Goal: Information Seeking & Learning: Learn about a topic

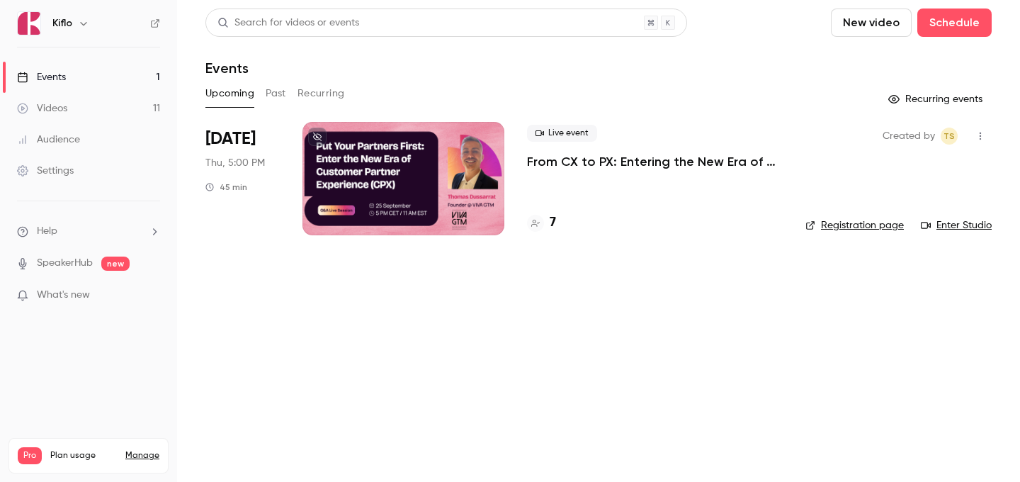
click at [683, 342] on main "Search for videos or events New video Schedule Events Upcoming Past Recurring R…" at bounding box center [598, 241] width 843 height 482
click at [108, 69] on link "Events 1" at bounding box center [88, 77] width 177 height 31
click at [123, 111] on link "Videos 11" at bounding box center [88, 108] width 177 height 31
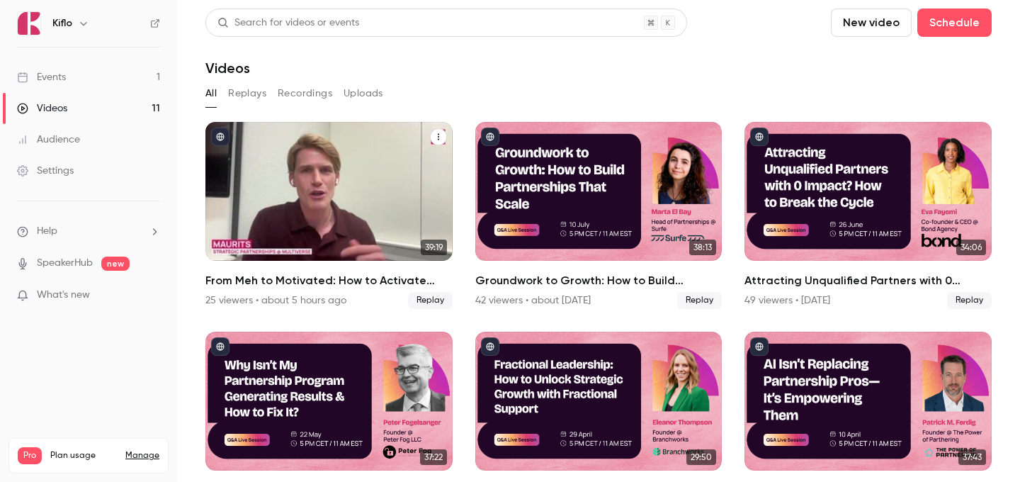
click at [391, 245] on div "From Meh to Motivated: How to Activate GTM Teams with FOMO & Competitive Drive" at bounding box center [328, 191] width 247 height 139
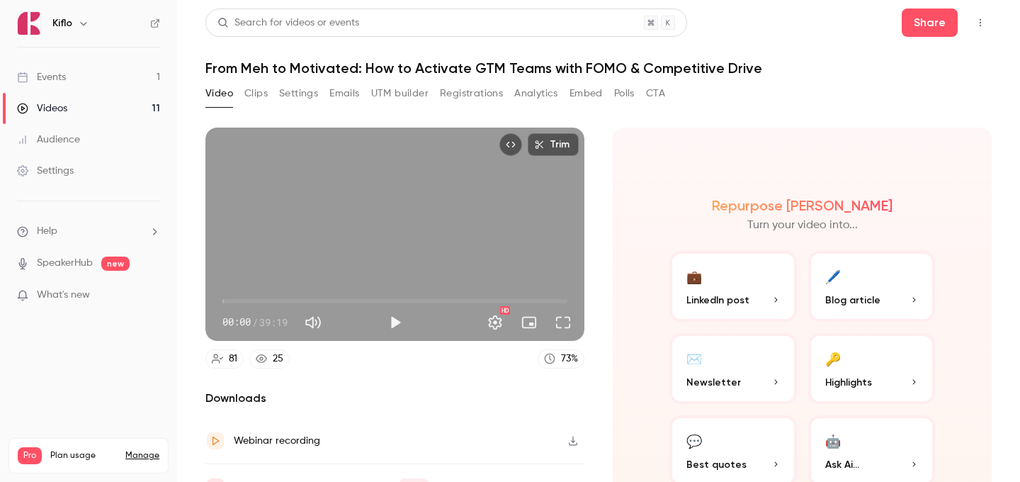
click at [448, 88] on button "Registrations" at bounding box center [471, 93] width 63 height 23
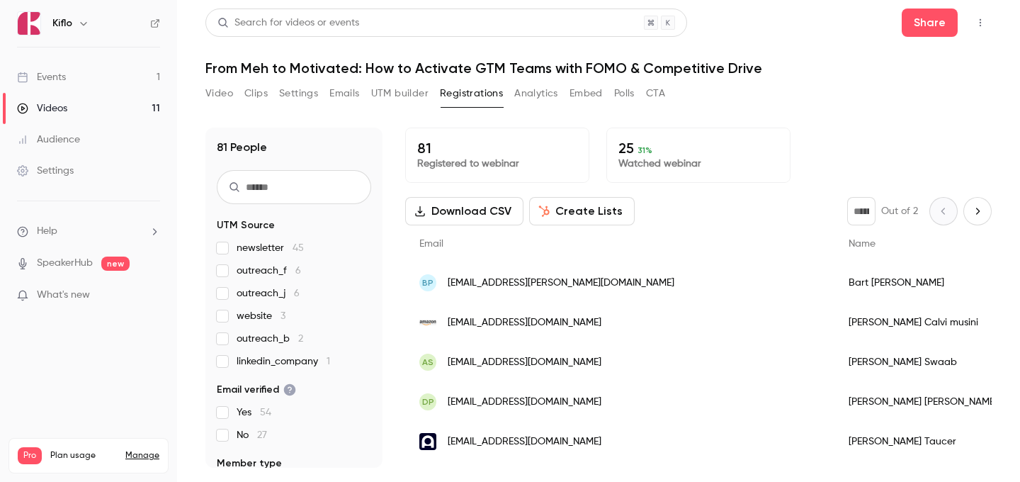
click at [552, 91] on button "Analytics" at bounding box center [536, 93] width 44 height 23
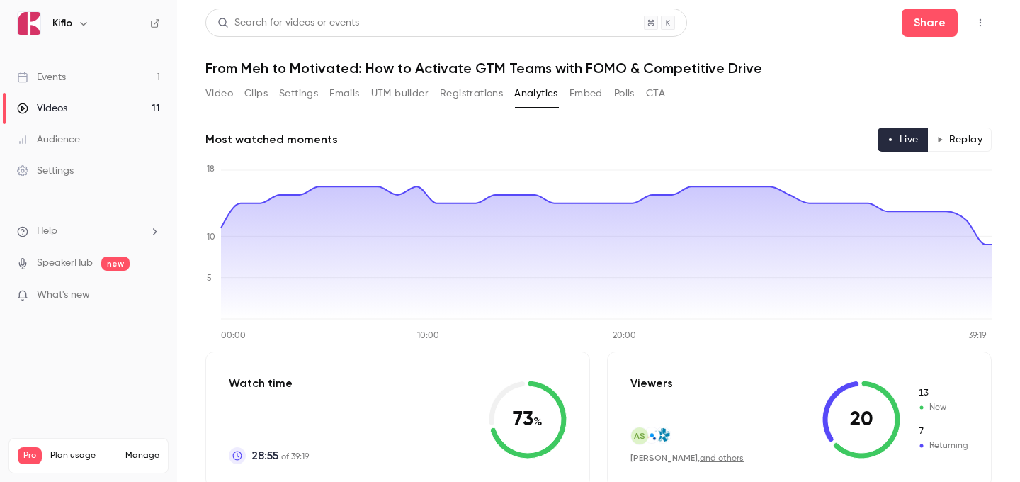
click at [973, 144] on button "Replay" at bounding box center [959, 139] width 64 height 24
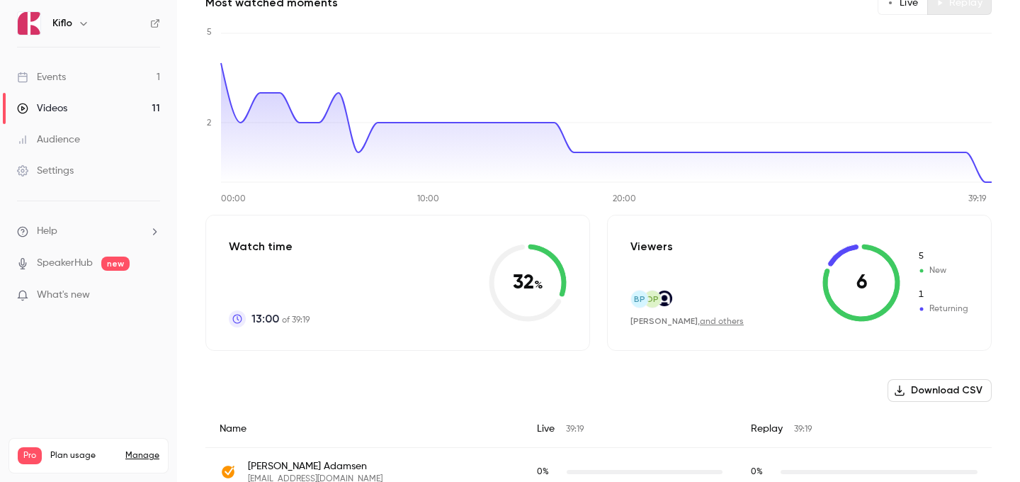
scroll to position [161, 0]
